Goal: Task Accomplishment & Management: Manage account settings

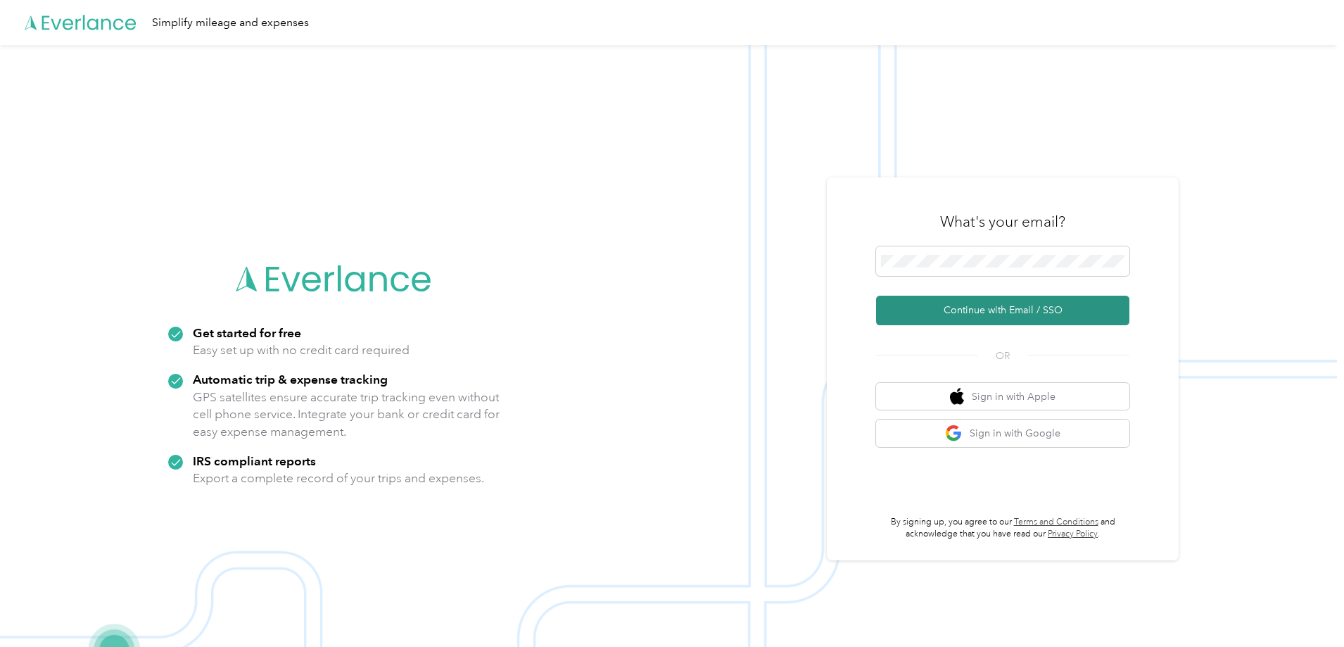
click at [992, 312] on button "Continue with Email / SSO" at bounding box center [1002, 311] width 253 height 30
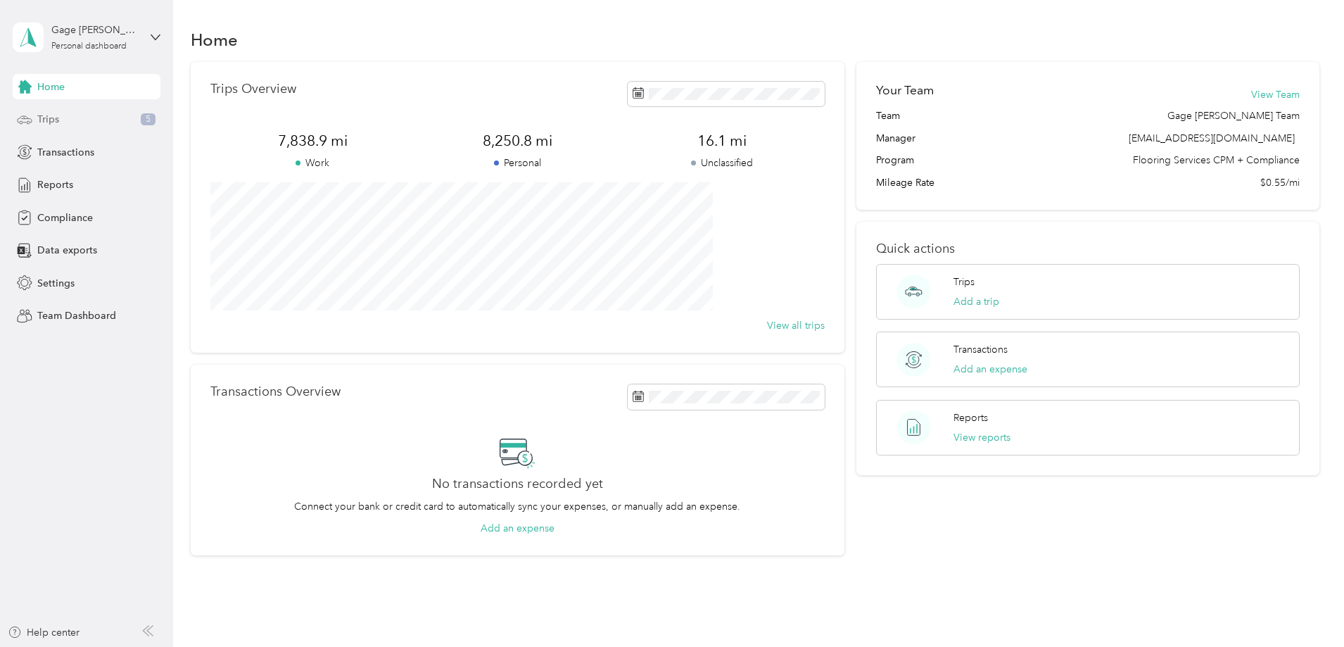
click at [53, 120] on span "Trips" at bounding box center [48, 119] width 22 height 15
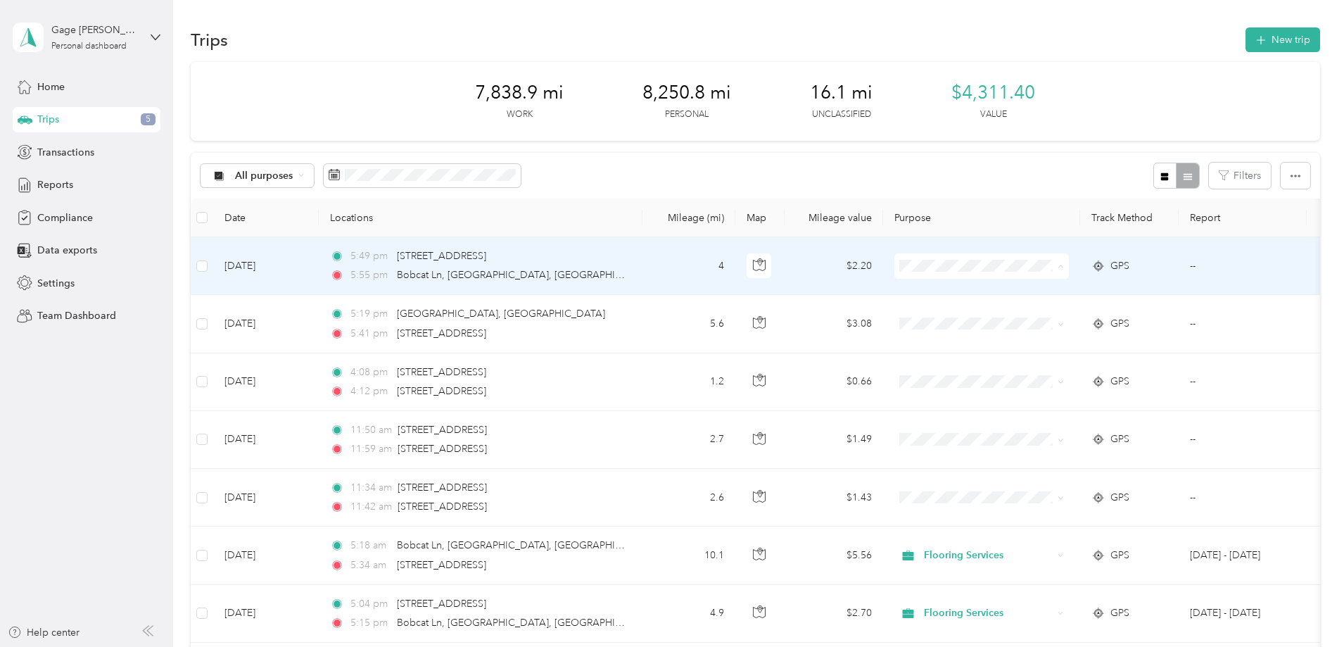
click at [1053, 293] on li "Flooring Services" at bounding box center [1075, 292] width 175 height 25
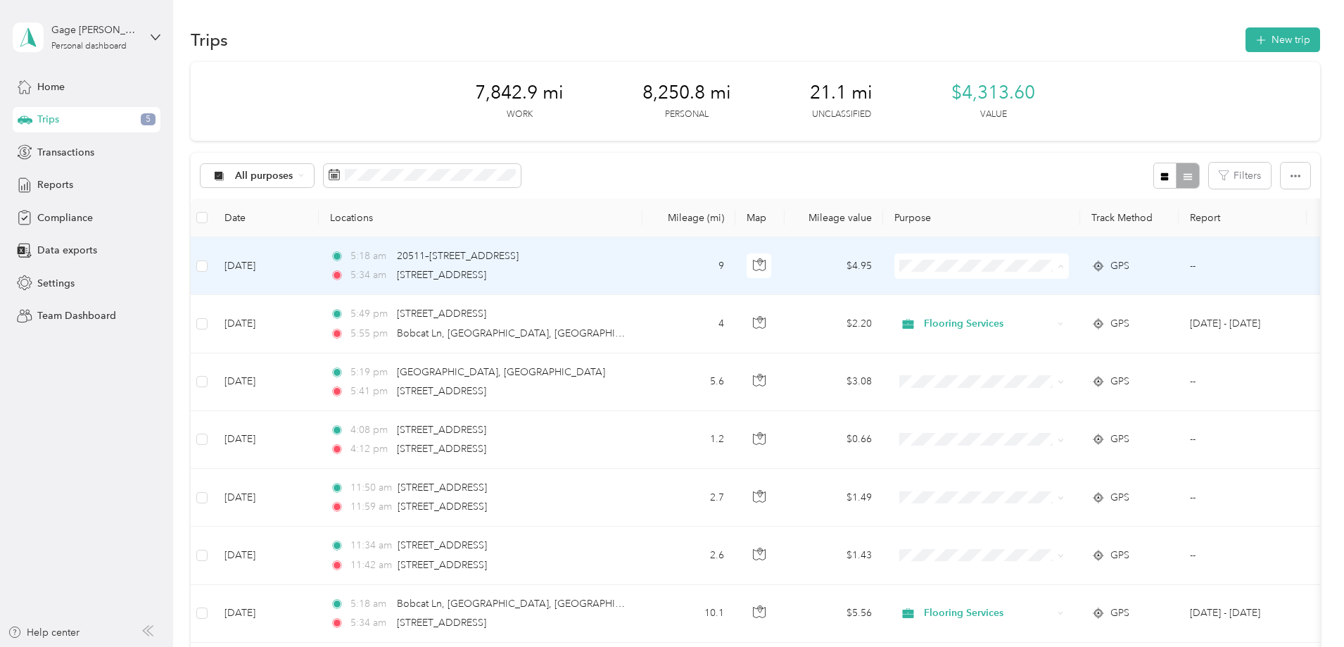
click at [1036, 293] on li "Flooring Services" at bounding box center [1075, 292] width 175 height 25
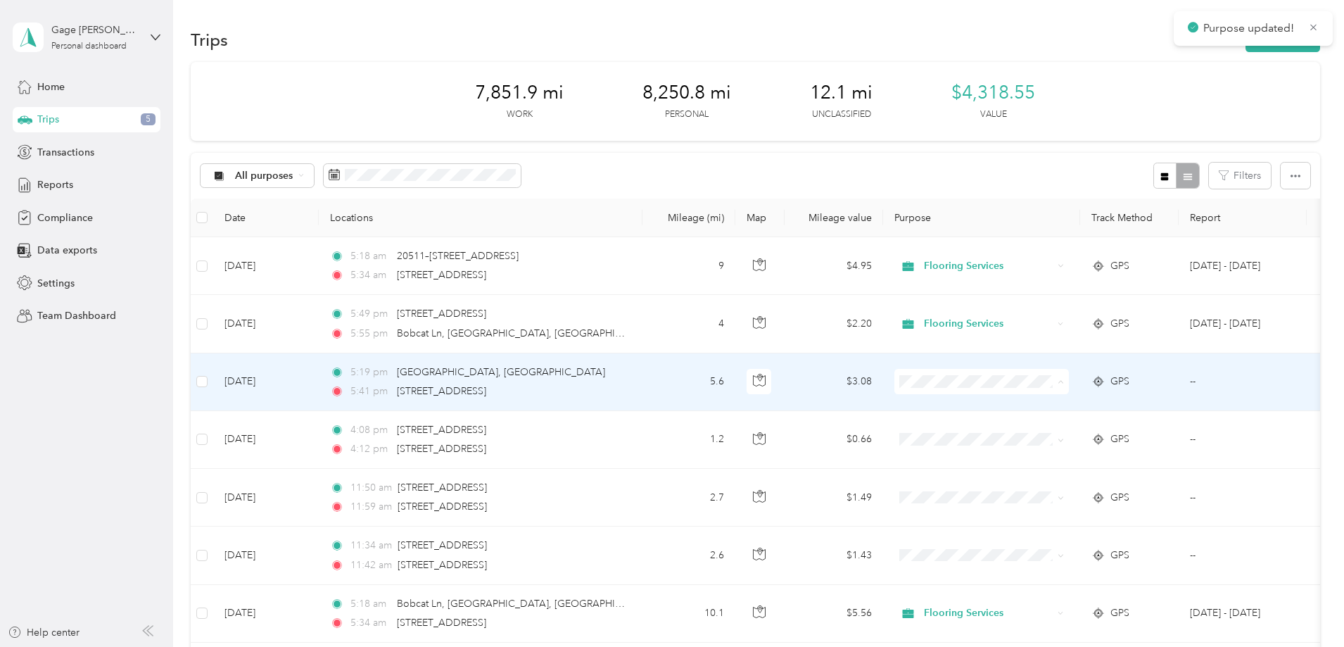
click at [1039, 407] on span "Flooring Services" at bounding box center [1088, 407] width 130 height 15
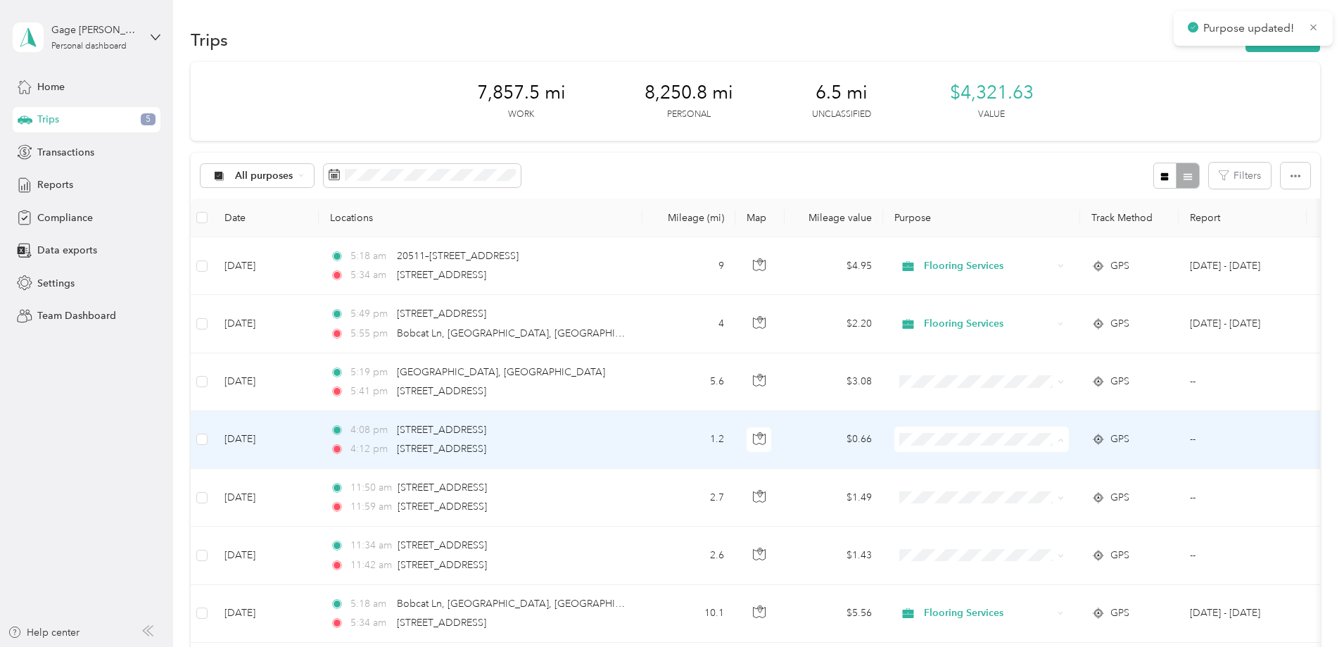
drag, startPoint x: 1033, startPoint y: 468, endPoint x: 1030, endPoint y: 481, distance: 13.7
click at [1033, 469] on li "Flooring Services" at bounding box center [1075, 465] width 175 height 25
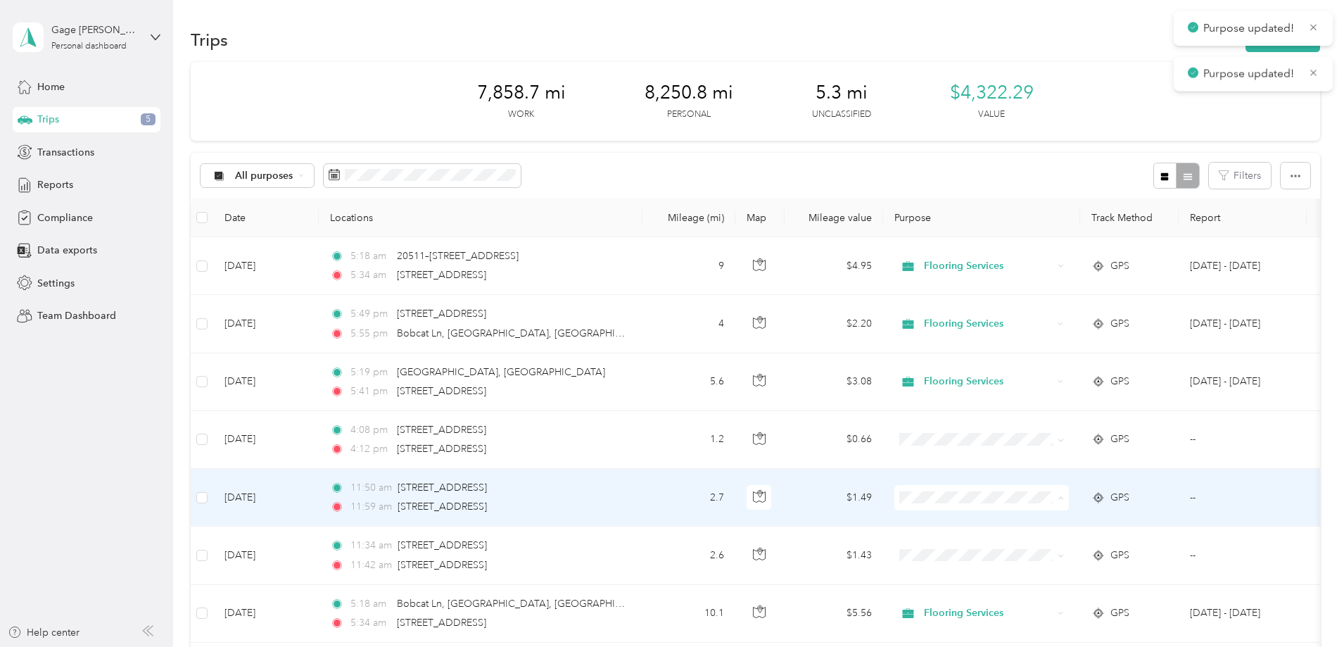
click at [1038, 526] on li "Flooring Services" at bounding box center [1075, 524] width 175 height 25
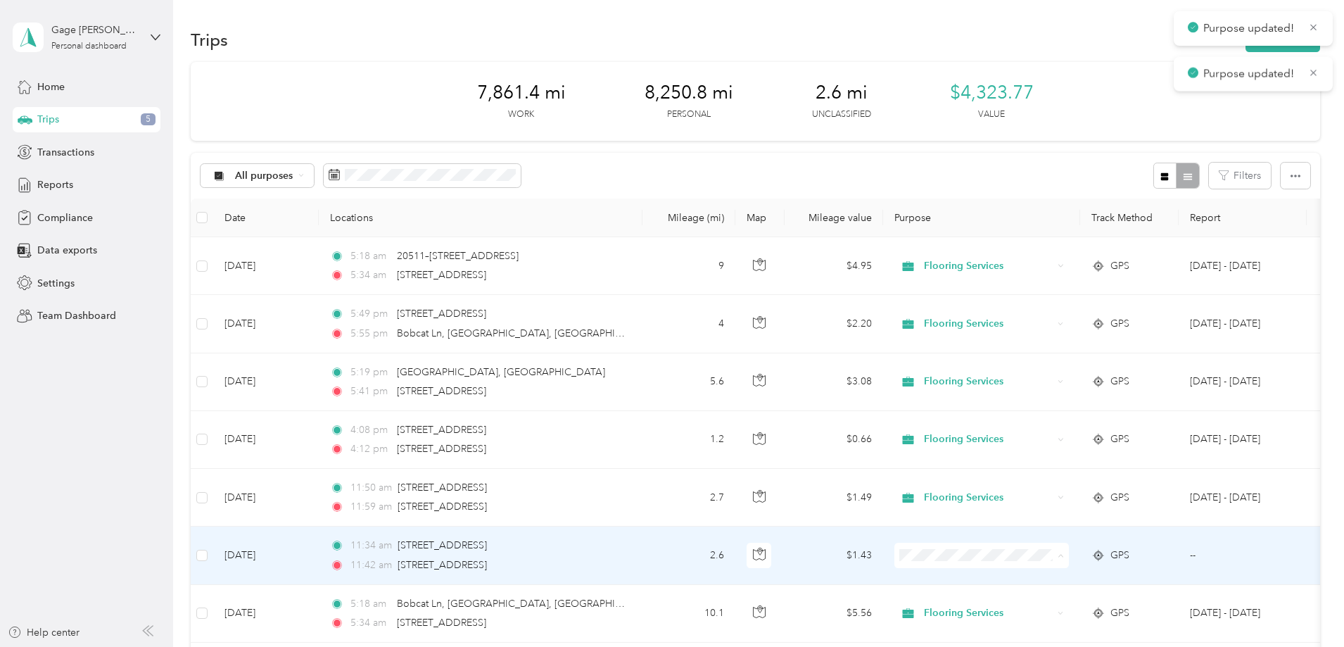
click at [1037, 583] on li "Flooring Services" at bounding box center [1075, 581] width 175 height 25
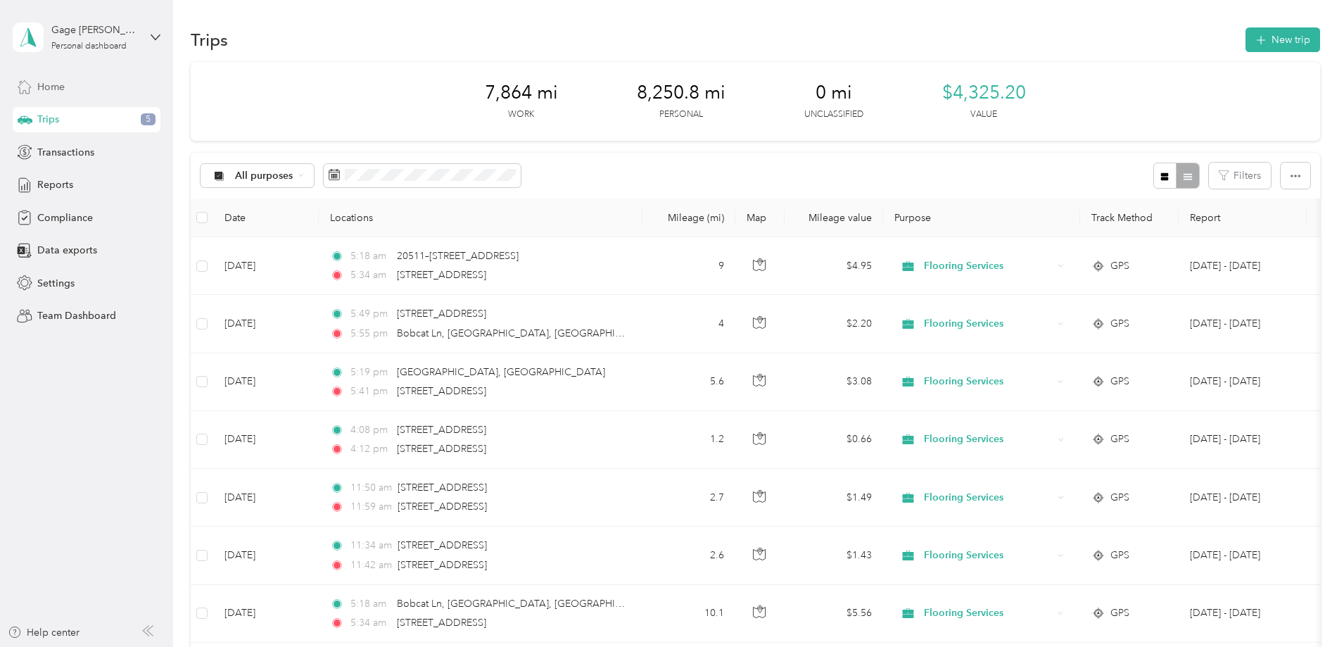
click at [56, 91] on span "Home" at bounding box center [50, 87] width 27 height 15
